Goal: Find specific page/section: Find specific page/section

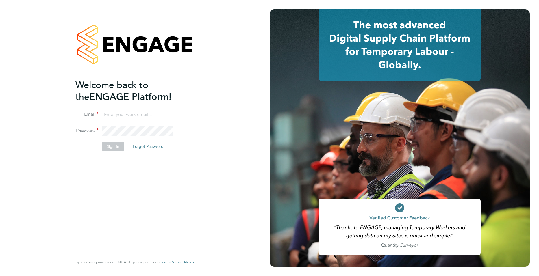
click at [155, 123] on li "Email" at bounding box center [131, 118] width 113 height 16
click at [138, 114] on input at bounding box center [137, 115] width 71 height 10
type input "joe.turner@huntereducation.co.uk"
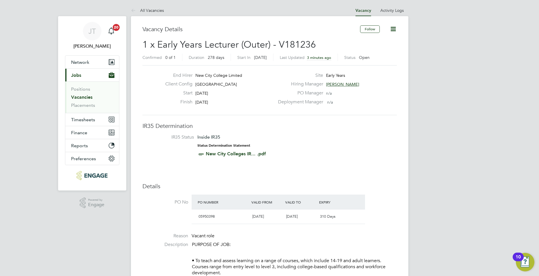
click at [74, 98] on link "Vacancies" at bounding box center [81, 96] width 21 height 5
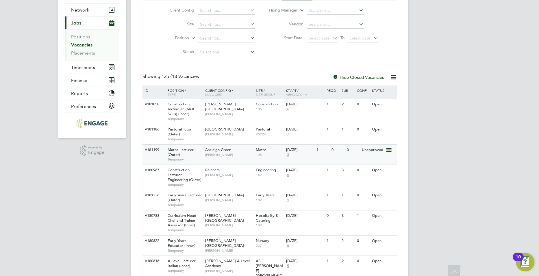
scroll to position [53, 0]
click at [288, 155] on span "3" at bounding box center [288, 154] width 4 height 5
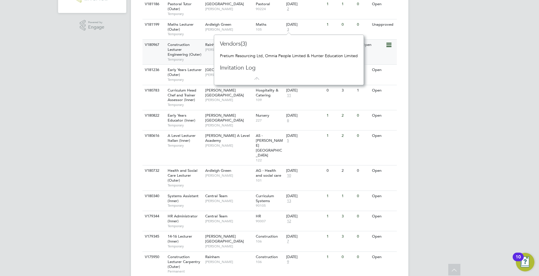
scroll to position [185, 0]
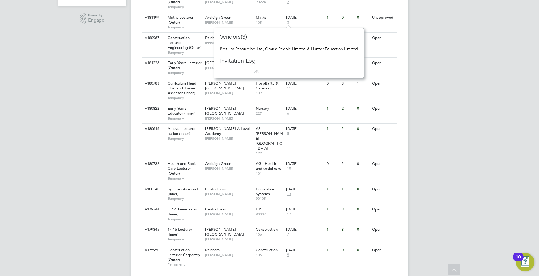
click at [416, 112] on div "[PERSON_NAME] [PERSON_NAME] Notifications 20 Applications: Network Team Members…" at bounding box center [269, 53] width 539 height 476
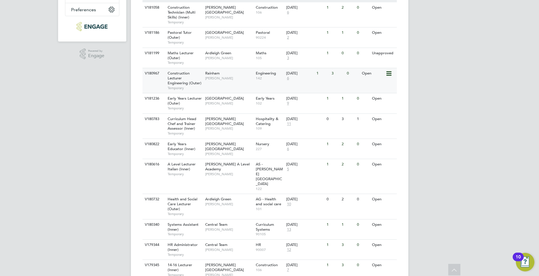
scroll to position [149, 0]
click at [248, 126] on span "[PERSON_NAME]" at bounding box center [229, 128] width 48 height 5
